Goal: Navigation & Orientation: Find specific page/section

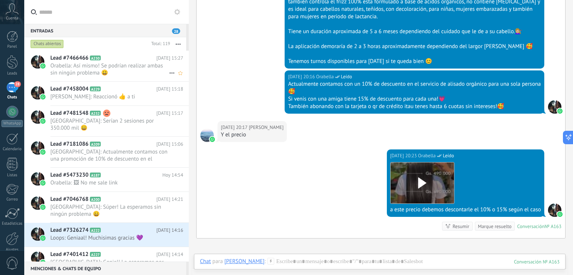
click at [116, 62] on span "Orabella: Así mismo! Se podrían realizar ambas sin ningún problema 😀" at bounding box center [109, 69] width 119 height 14
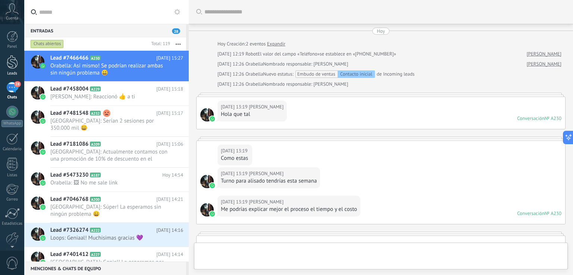
scroll to position [521, 0]
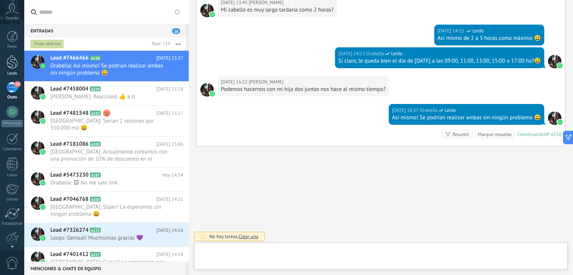
click at [14, 74] on div "Leads" at bounding box center [12, 73] width 22 height 5
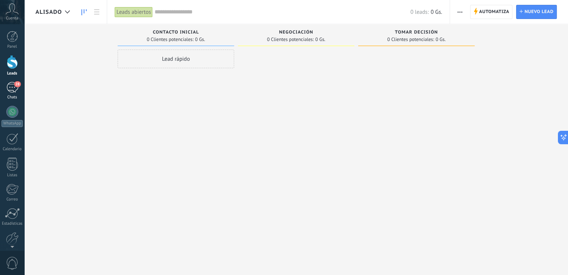
click at [9, 85] on div "28" at bounding box center [12, 87] width 12 height 11
